Goal: Navigation & Orientation: Find specific page/section

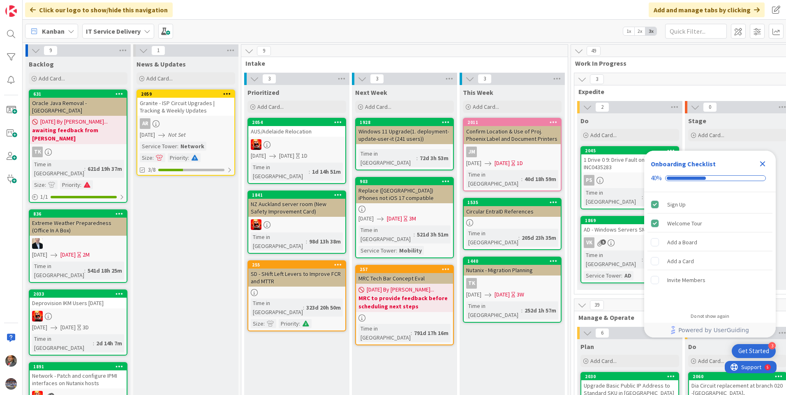
click at [150, 31] on div "IT Service Delivery" at bounding box center [118, 31] width 72 height 15
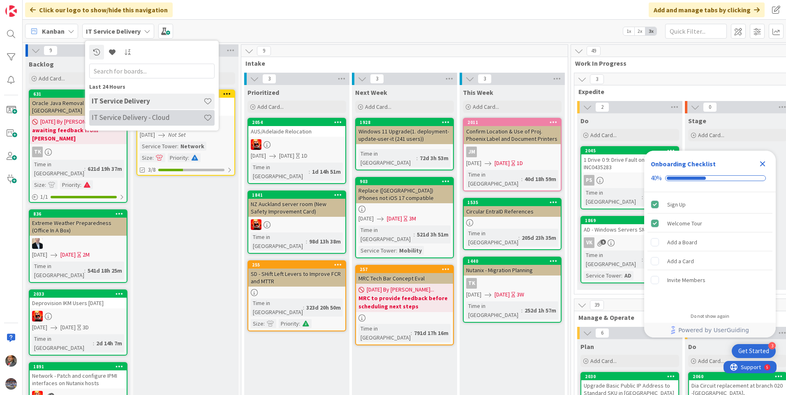
click at [120, 115] on h4 "IT Service Delivery - Cloud" at bounding box center [148, 117] width 112 height 8
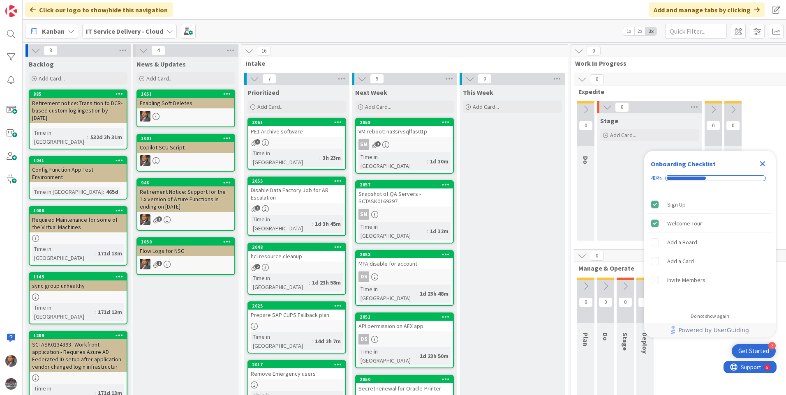
click at [766, 163] on icon "Close Checklist" at bounding box center [762, 164] width 10 height 10
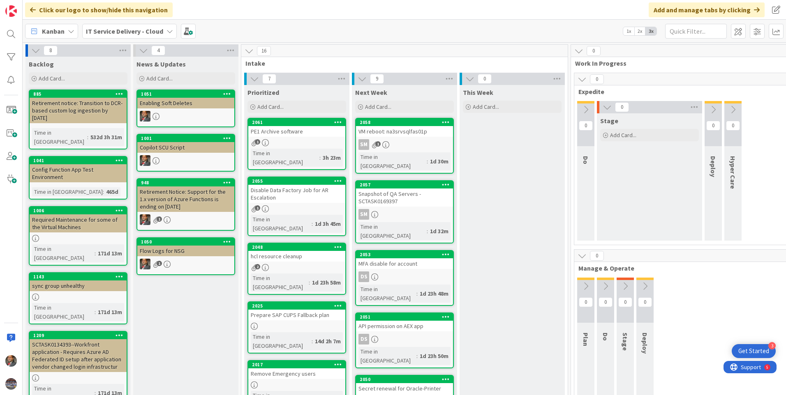
click at [403, 137] on link "2058 VM reboot: na3srvsqlfas01p SM 1 Time in Column : 1d 30m" at bounding box center [404, 146] width 99 height 56
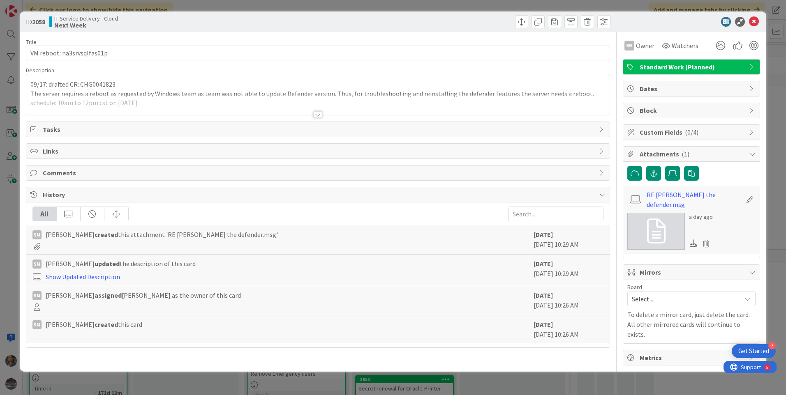
click at [316, 116] on div at bounding box center [317, 114] width 9 height 7
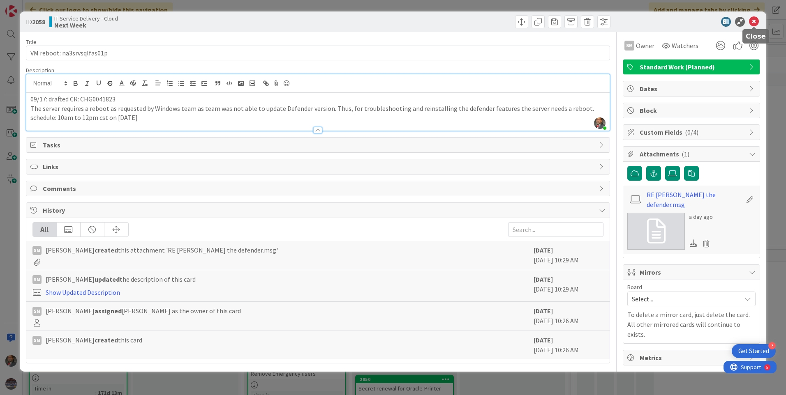
click at [756, 24] on icon at bounding box center [754, 22] width 10 height 10
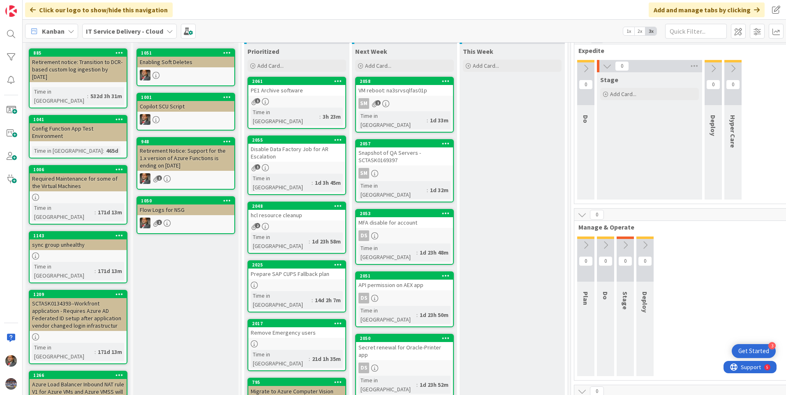
click at [406, 154] on div "Snapshot of QA Servers -SCTASK0169397" at bounding box center [404, 156] width 97 height 18
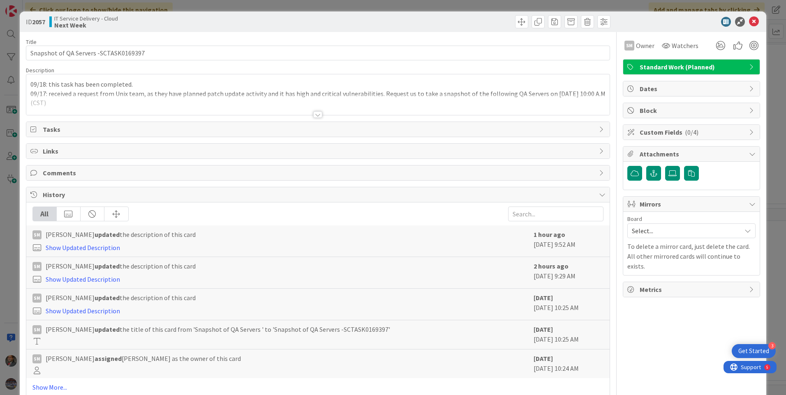
click at [314, 115] on div at bounding box center [317, 114] width 9 height 7
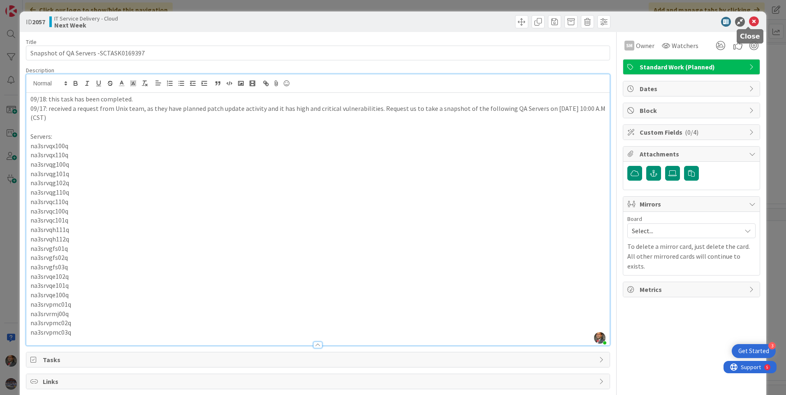
click at [749, 24] on icon at bounding box center [754, 22] width 10 height 10
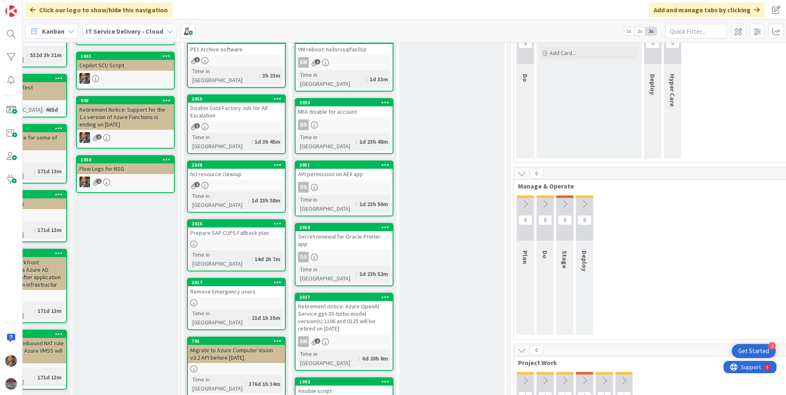
scroll to position [41, 60]
